Goal: Submit feedback/report problem

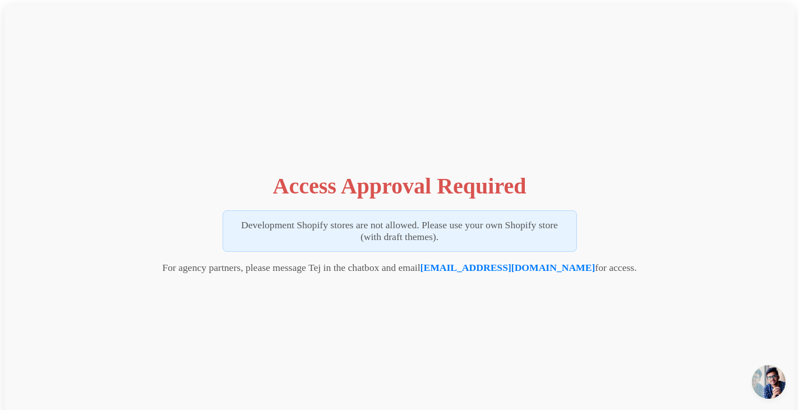
drag, startPoint x: 450, startPoint y: 235, endPoint x: 240, endPoint y: 221, distance: 210.2
click at [240, 221] on p "Development Shopify stores are not allowed. Please use your own Shopify store (…" at bounding box center [400, 230] width 354 height 41
copy p "Development Shopify stores are not allowed. Please use your own Shopify store (…"
